Goal: Task Accomplishment & Management: Use online tool/utility

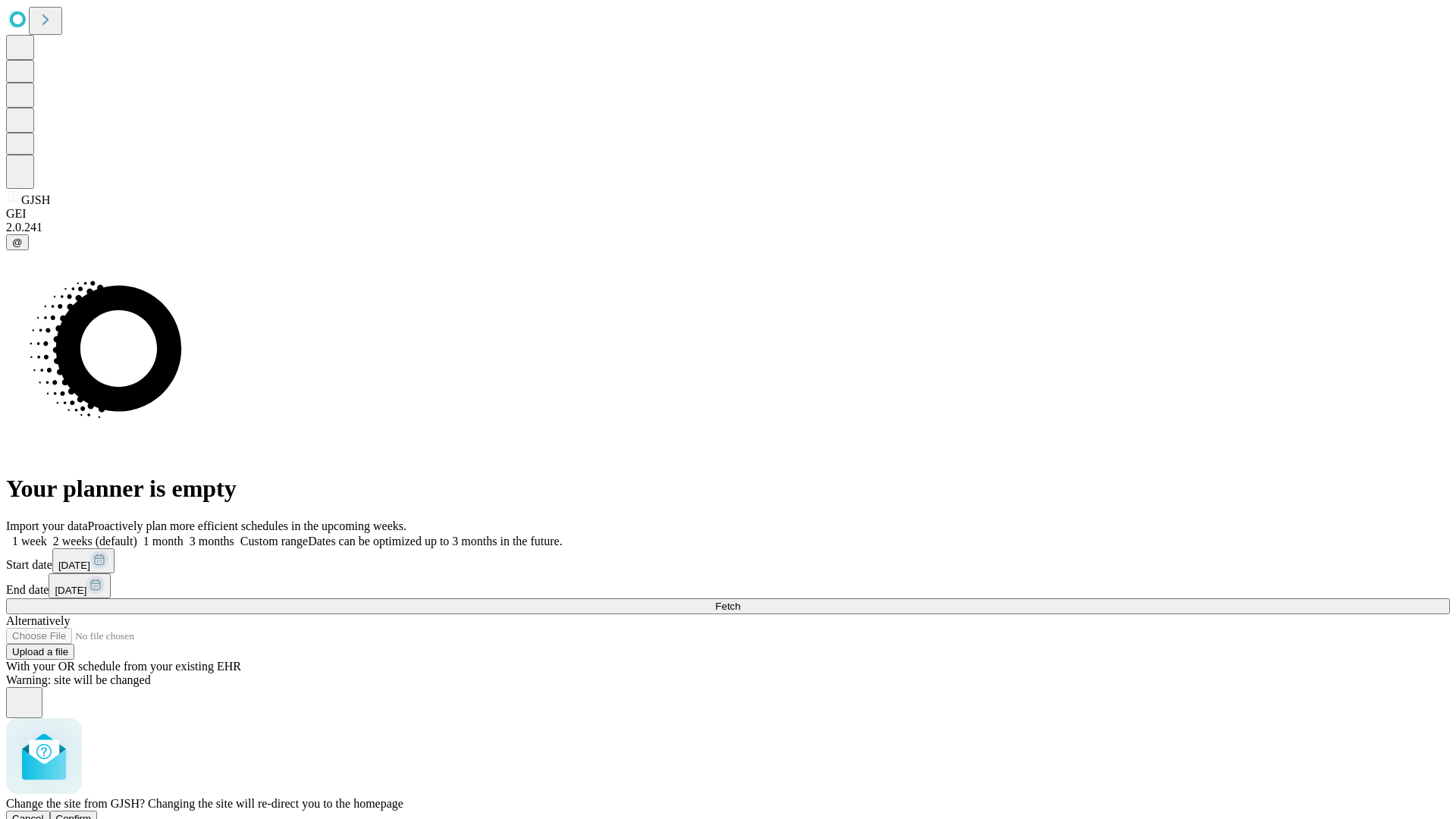
click at [92, 813] on span "Confirm" at bounding box center [74, 818] width 35 height 11
click at [184, 535] on label "1 month" at bounding box center [160, 541] width 46 height 13
click at [741, 600] on span "Fetch" at bounding box center [728, 606] width 25 height 11
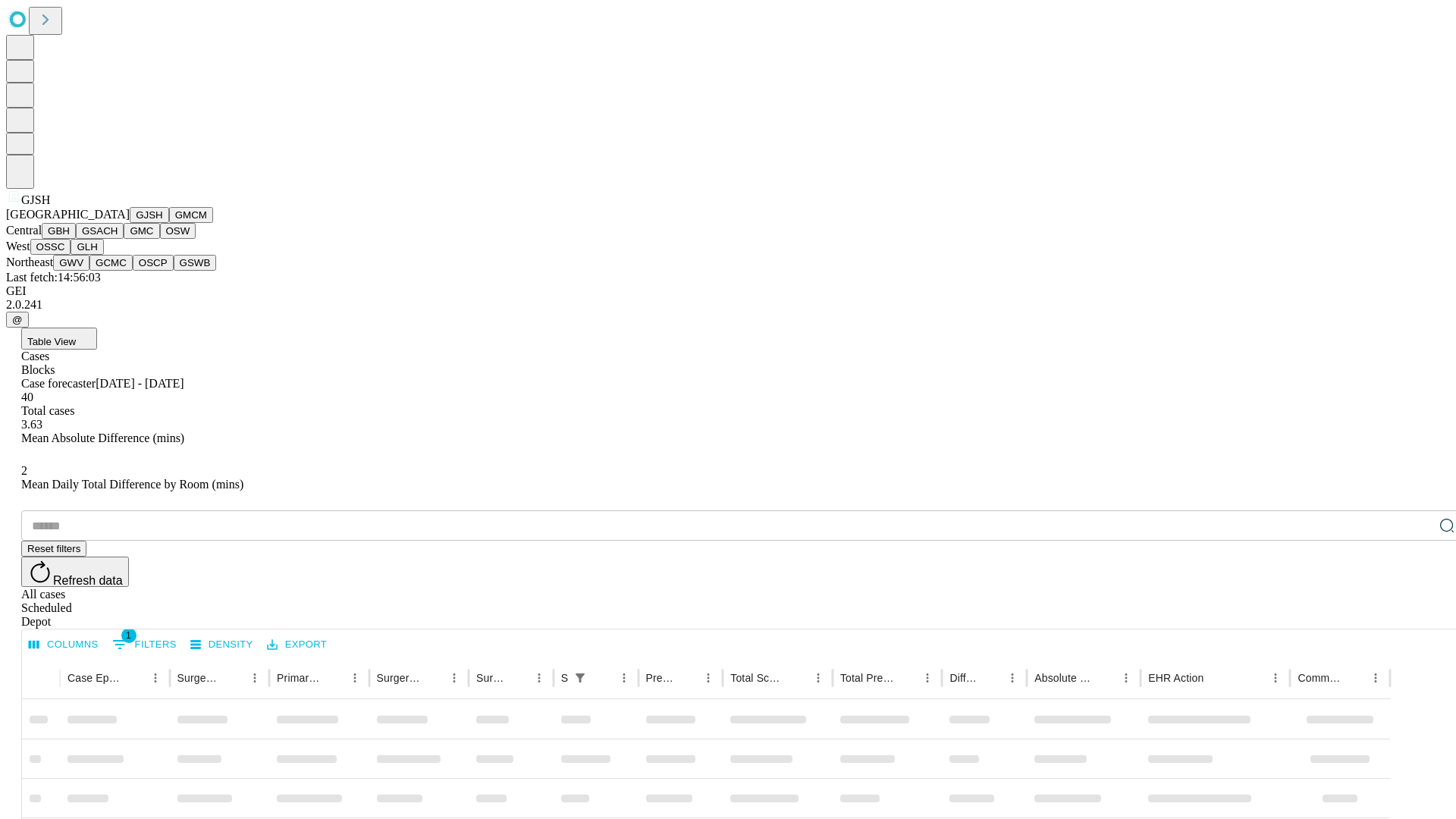
click at [170, 223] on button "GMCM" at bounding box center [191, 214] width 44 height 16
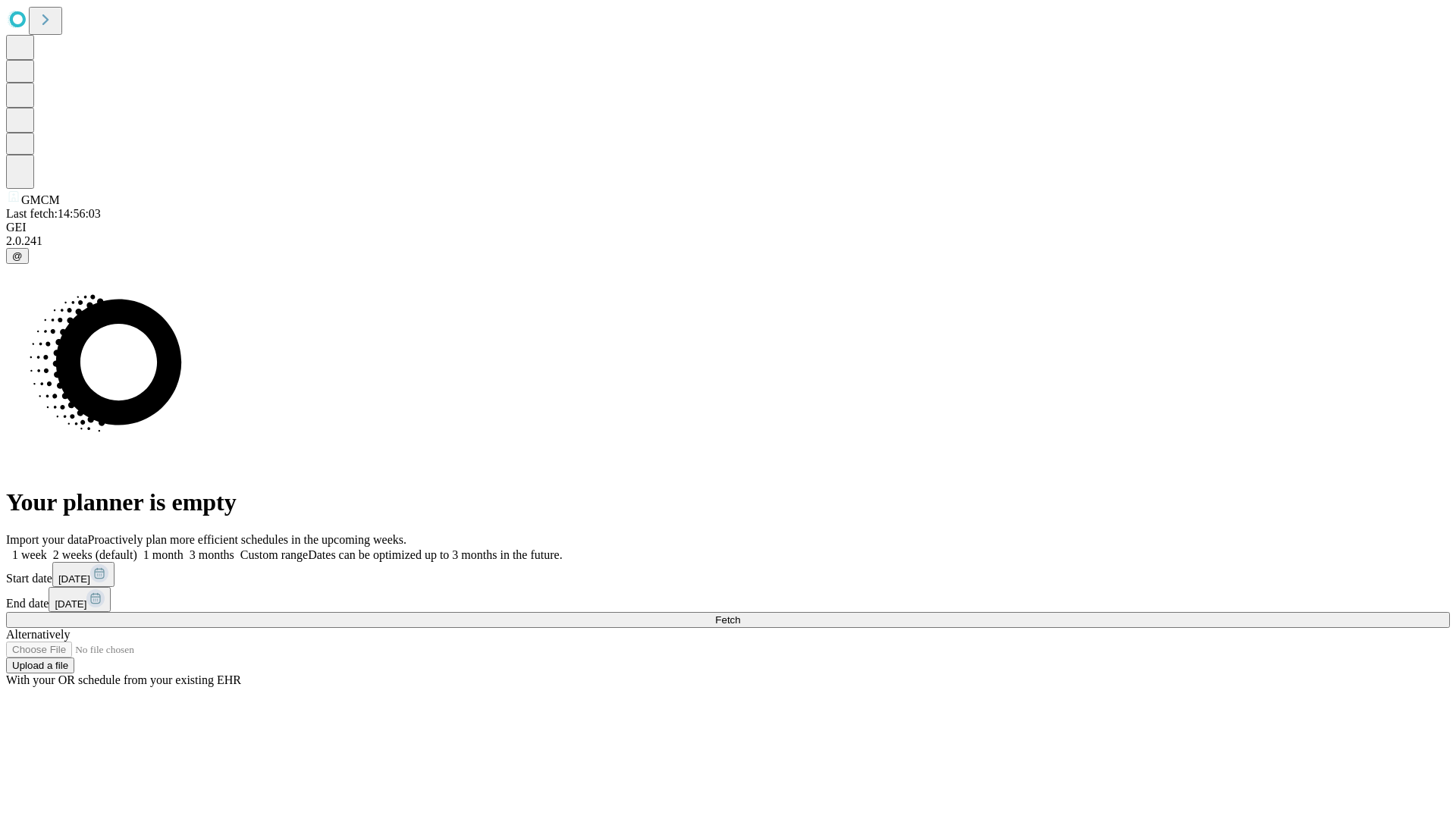
click at [184, 548] on label "1 month" at bounding box center [160, 555] width 46 height 13
click at [741, 614] on span "Fetch" at bounding box center [728, 620] width 25 height 11
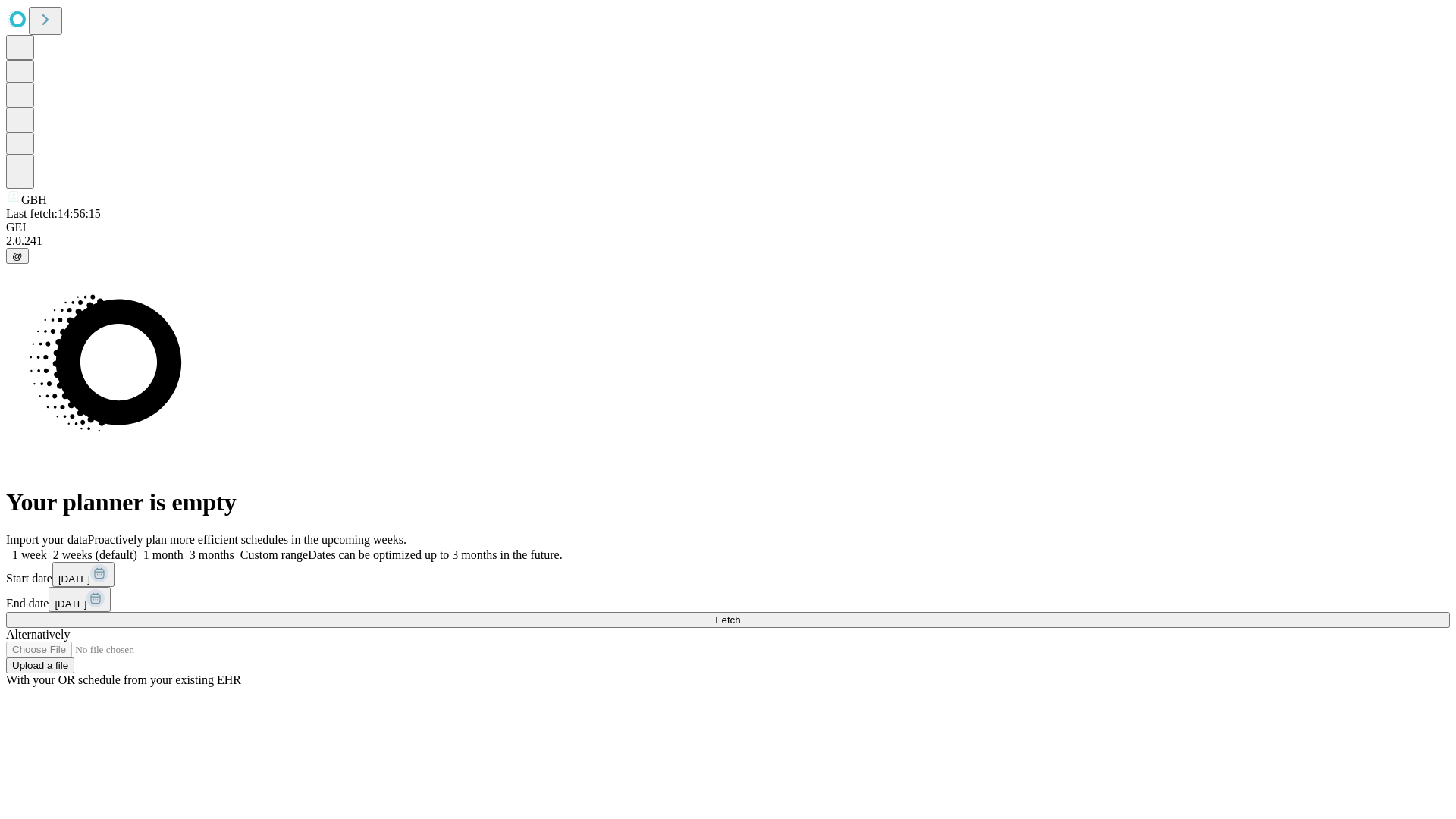
click at [184, 548] on label "1 month" at bounding box center [160, 555] width 46 height 13
click at [741, 614] on span "Fetch" at bounding box center [728, 620] width 25 height 11
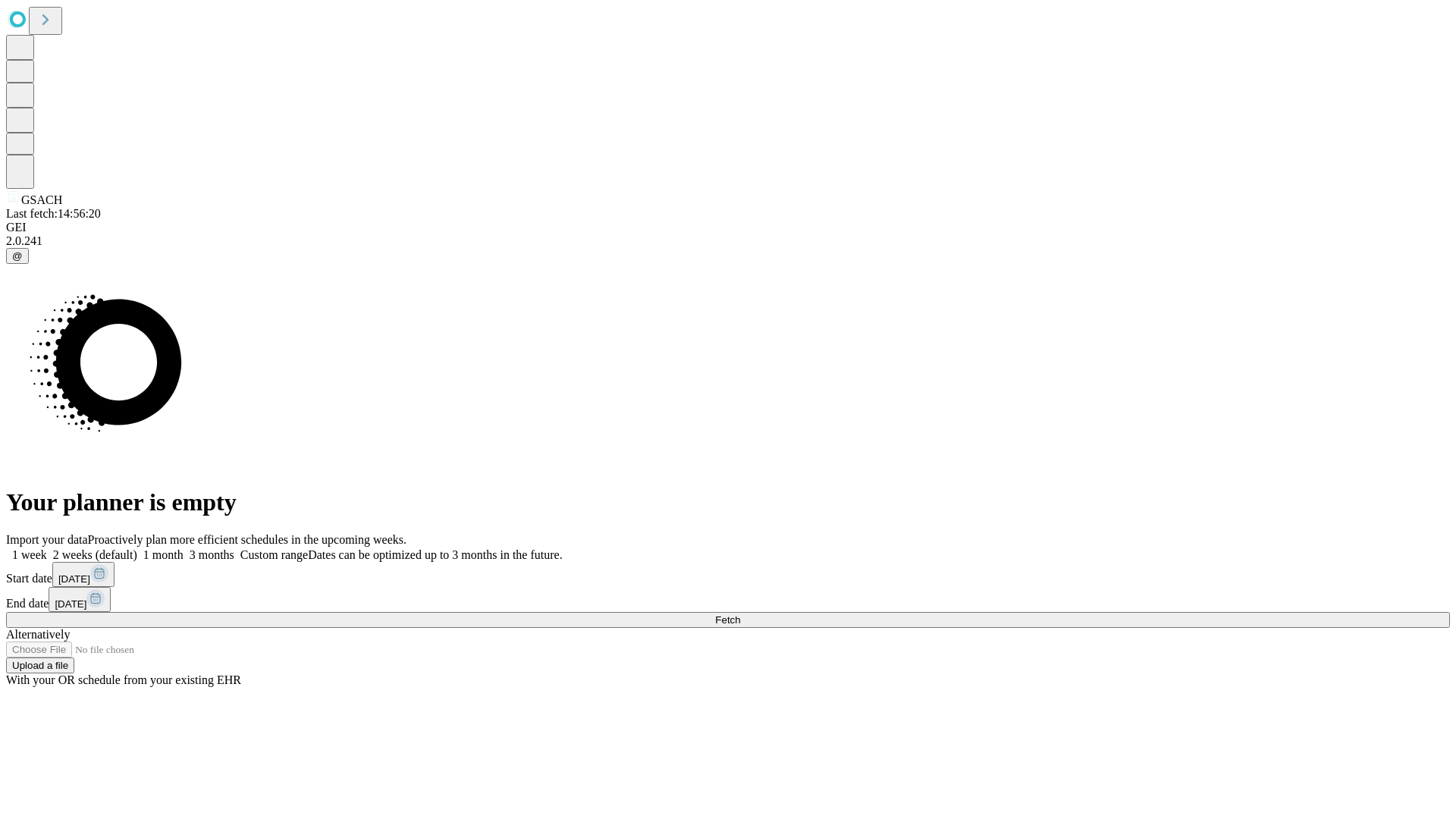
click at [184, 548] on label "1 month" at bounding box center [160, 555] width 46 height 13
click at [741, 614] on span "Fetch" at bounding box center [728, 620] width 25 height 11
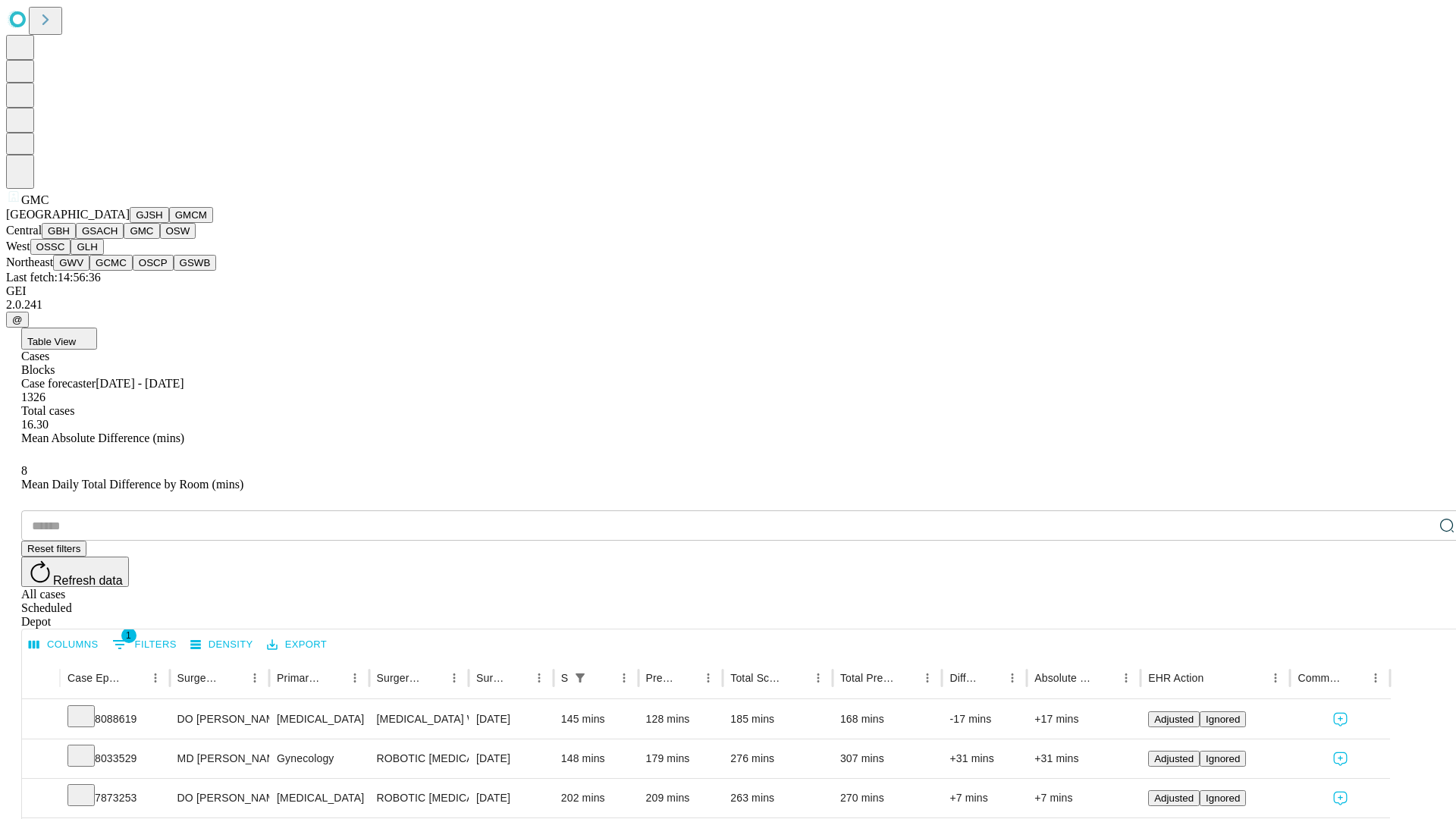
click at [160, 239] on button "OSW" at bounding box center [178, 231] width 36 height 16
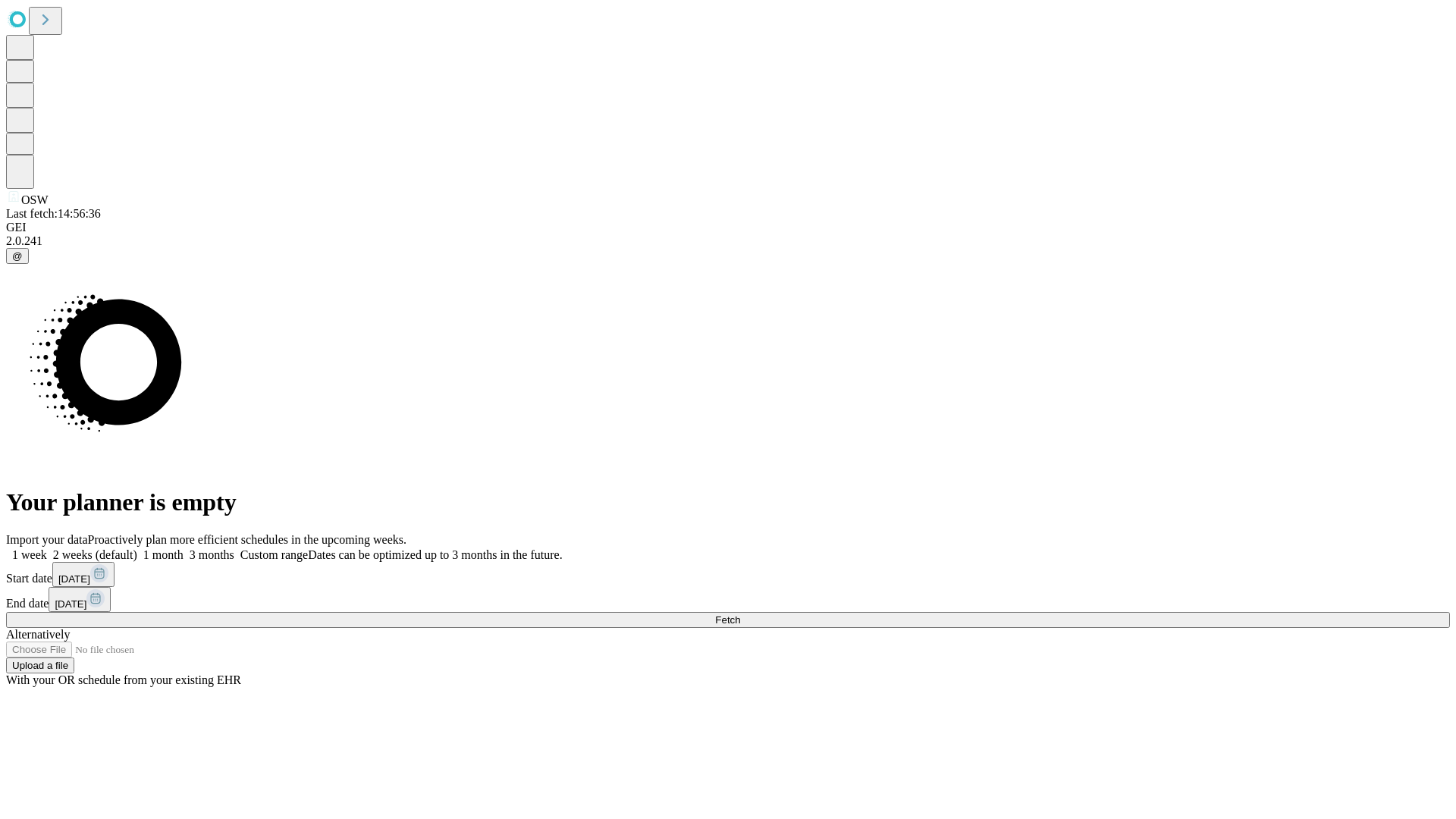
click at [184, 548] on label "1 month" at bounding box center [160, 555] width 46 height 13
click at [741, 614] on span "Fetch" at bounding box center [728, 620] width 25 height 11
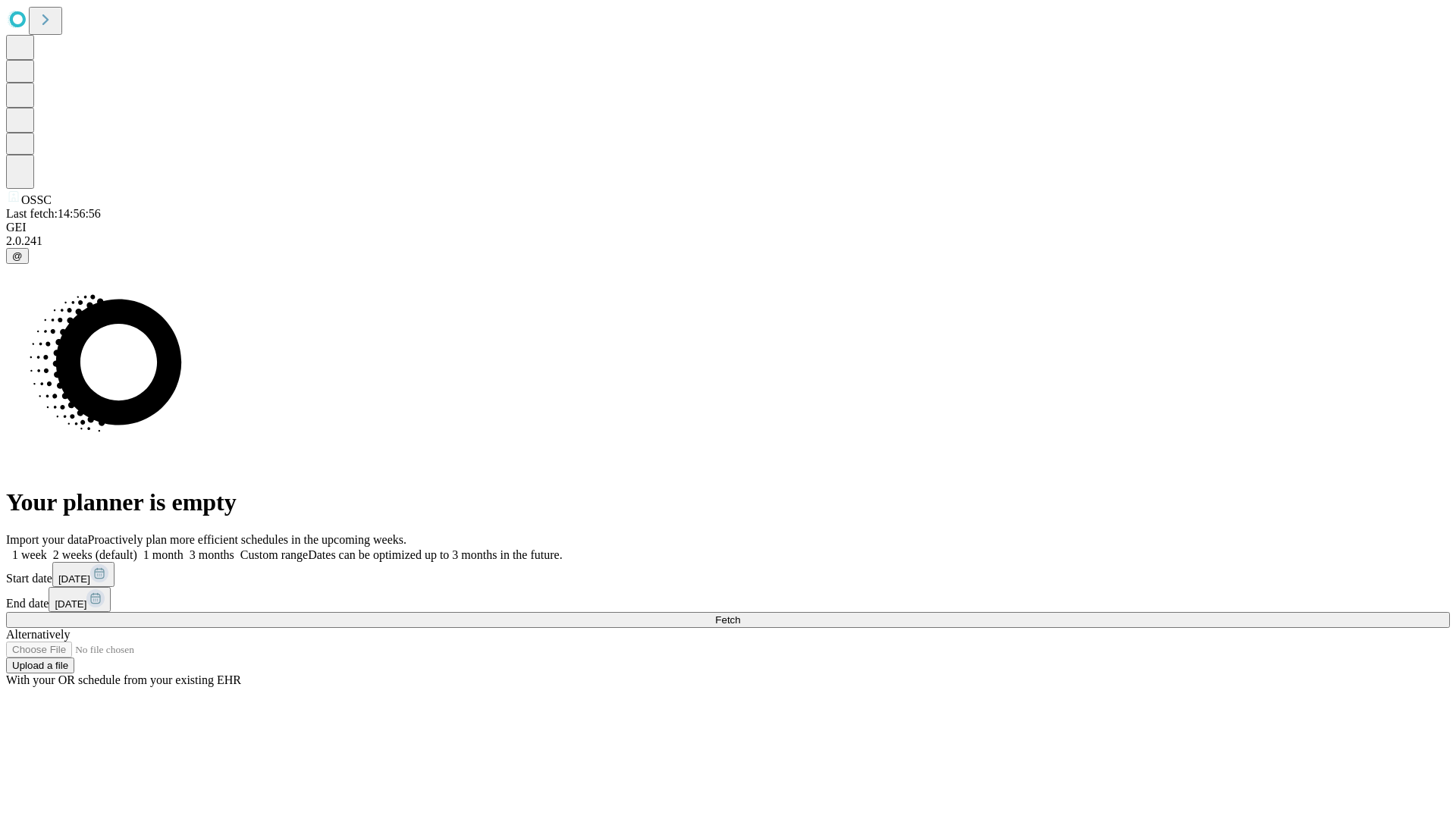
click at [184, 548] on label "1 month" at bounding box center [160, 555] width 46 height 13
click at [741, 614] on span "Fetch" at bounding box center [728, 620] width 25 height 11
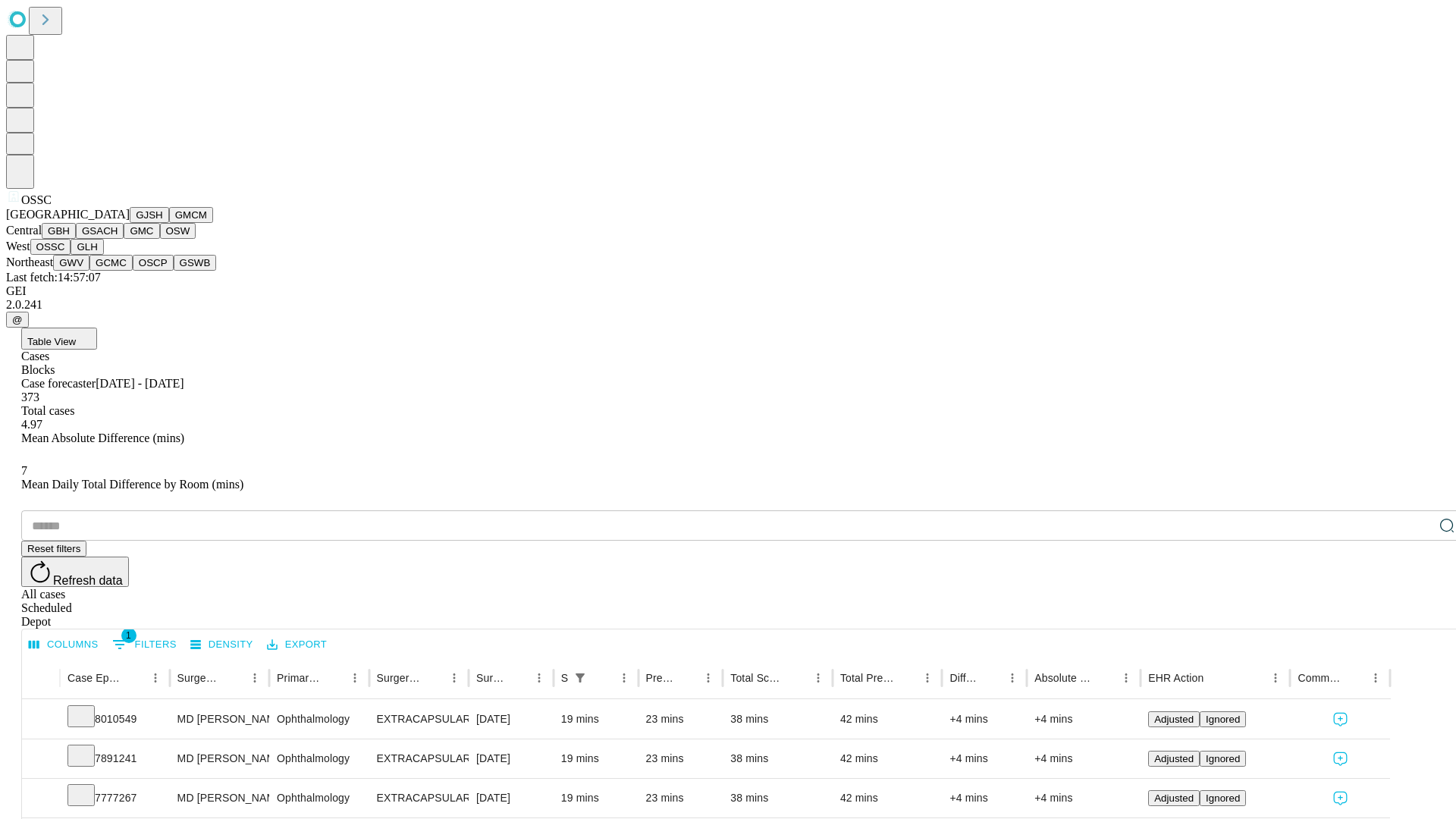
click at [103, 255] on button "GLH" at bounding box center [86, 246] width 32 height 16
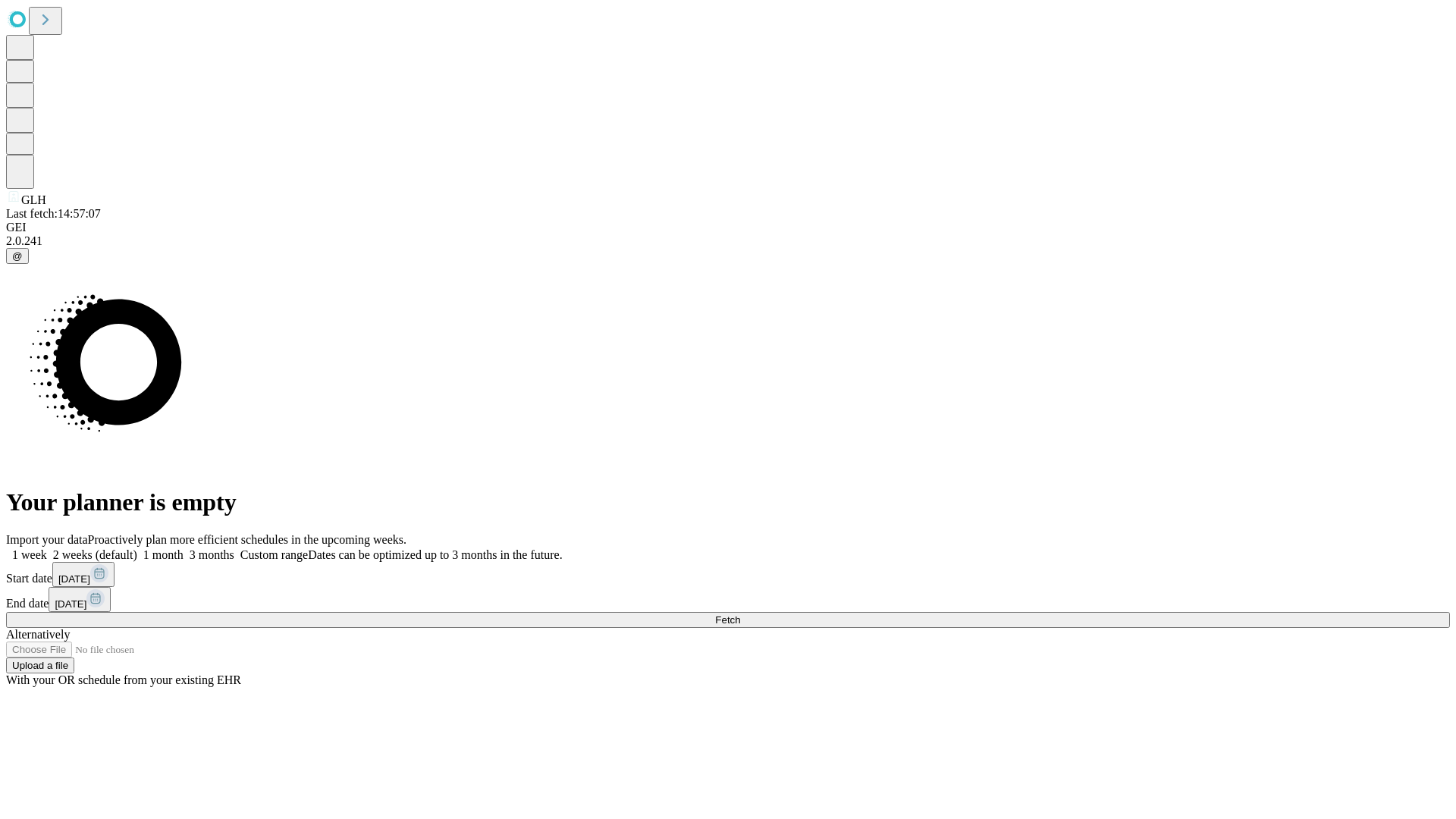
click at [184, 548] on label "1 month" at bounding box center [160, 555] width 46 height 13
click at [741, 614] on span "Fetch" at bounding box center [728, 620] width 25 height 11
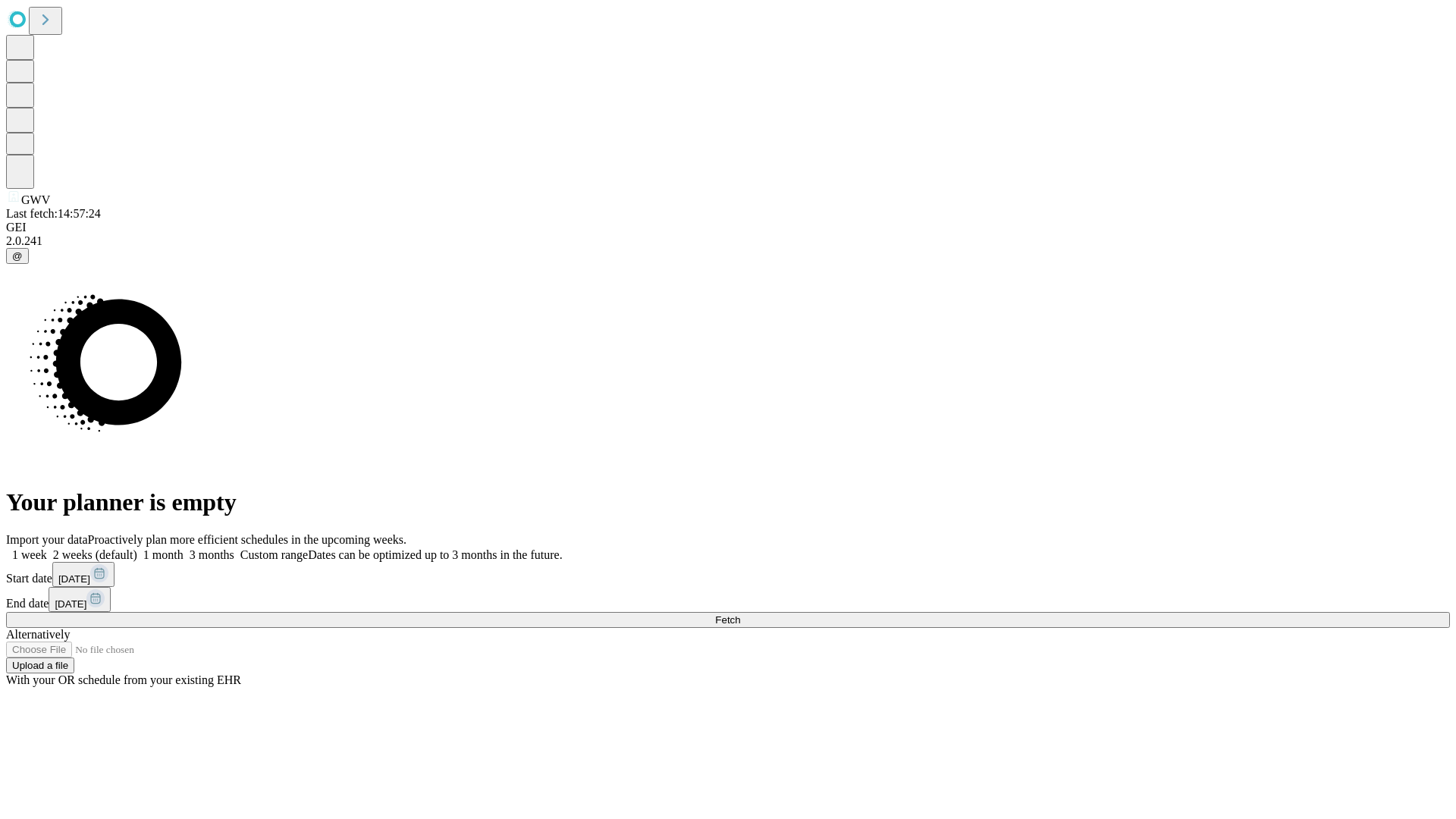
click at [184, 548] on label "1 month" at bounding box center [160, 555] width 46 height 13
click at [741, 614] on span "Fetch" at bounding box center [728, 620] width 25 height 11
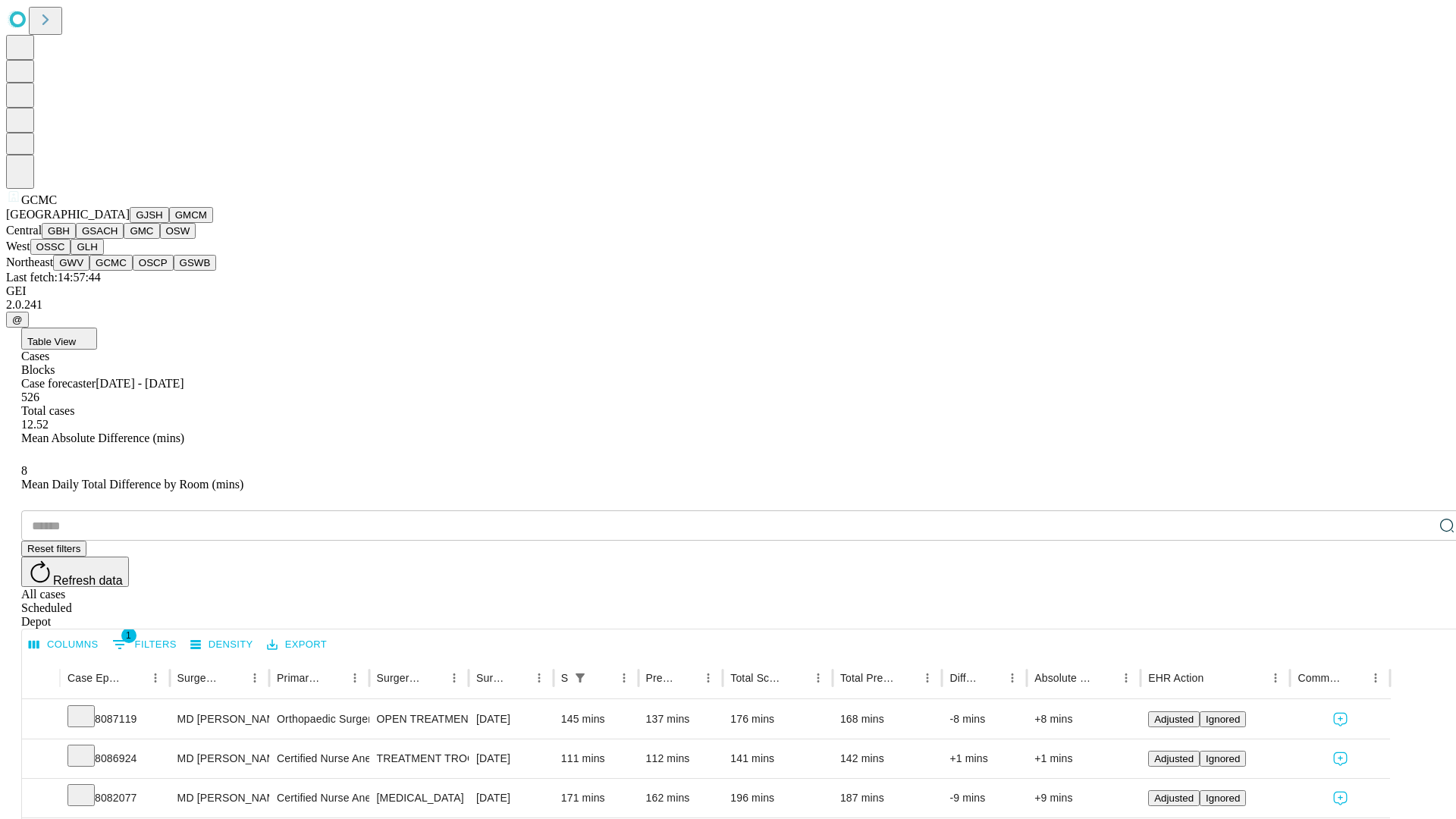
click at [133, 271] on button "OSCP" at bounding box center [153, 262] width 41 height 16
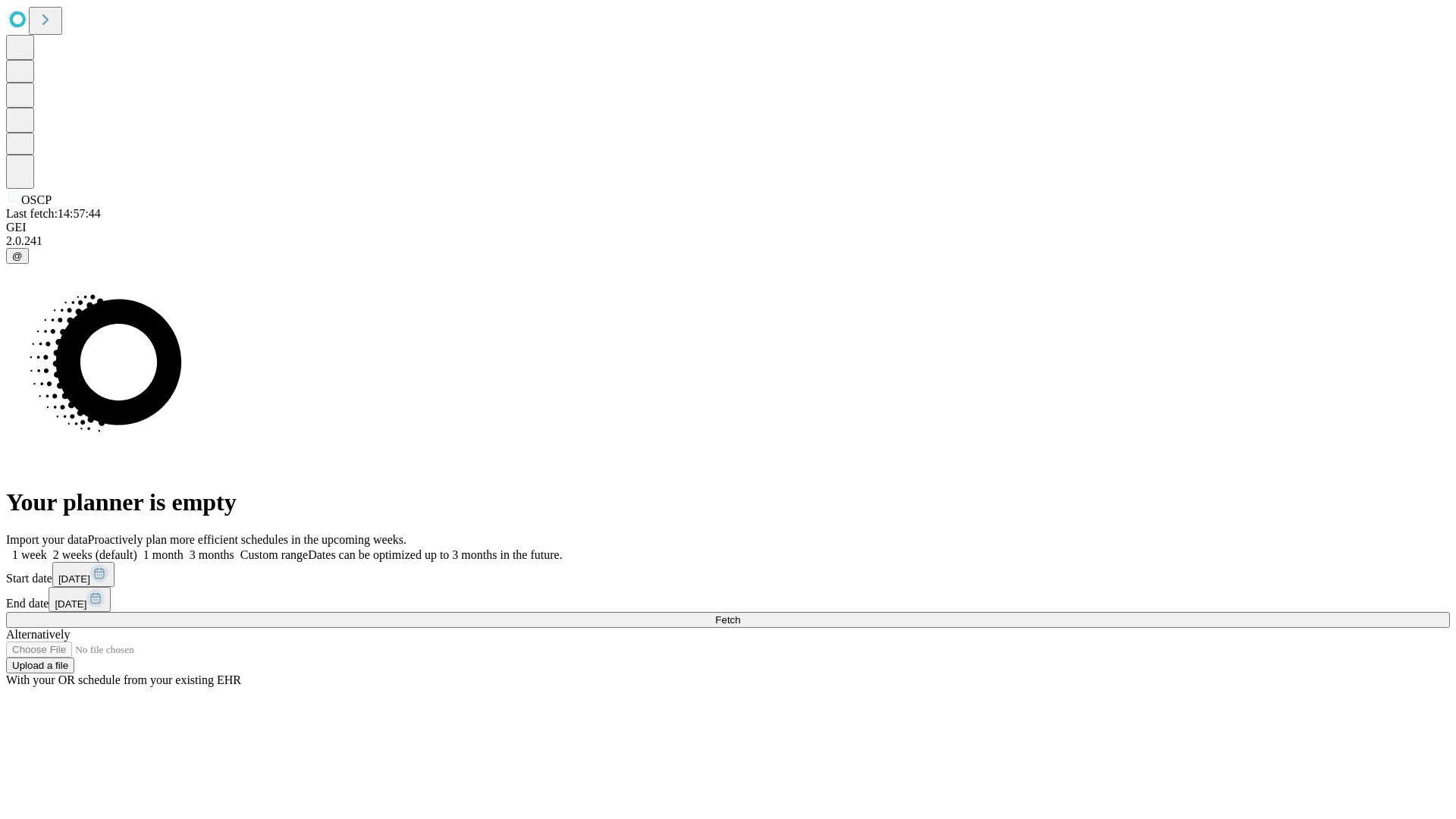
click at [184, 548] on label "1 month" at bounding box center [160, 555] width 46 height 13
click at [741, 614] on span "Fetch" at bounding box center [728, 620] width 25 height 11
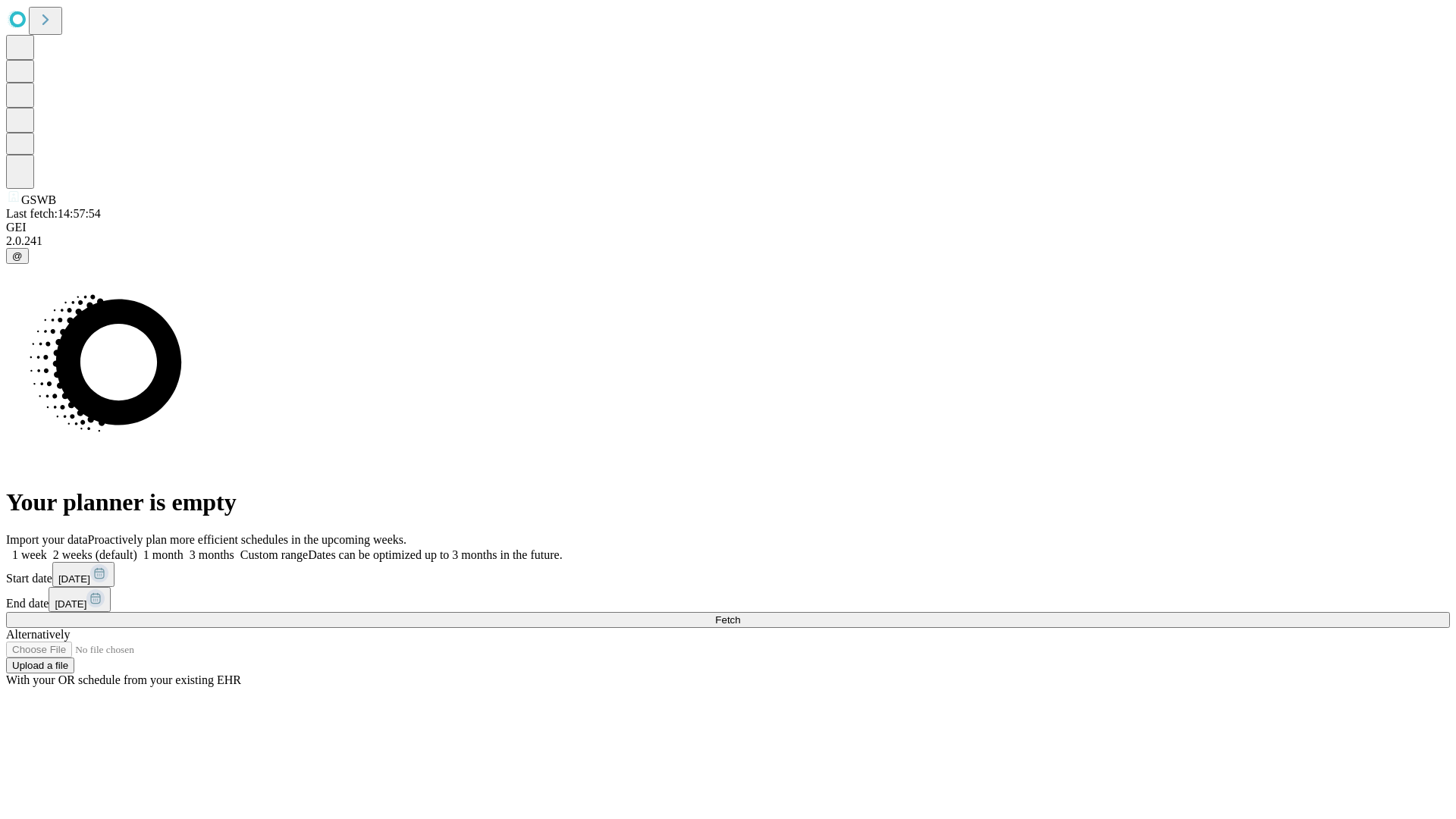
click at [184, 548] on label "1 month" at bounding box center [160, 555] width 46 height 13
click at [741, 614] on span "Fetch" at bounding box center [728, 620] width 25 height 11
